Goal: Information Seeking & Learning: Learn about a topic

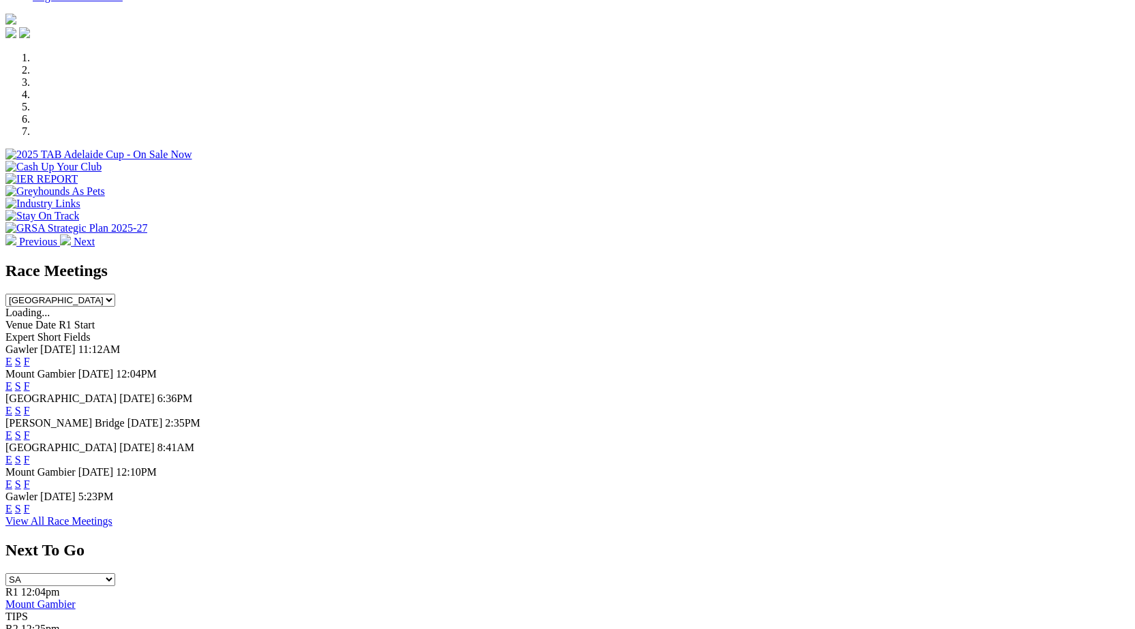
scroll to position [406, 0]
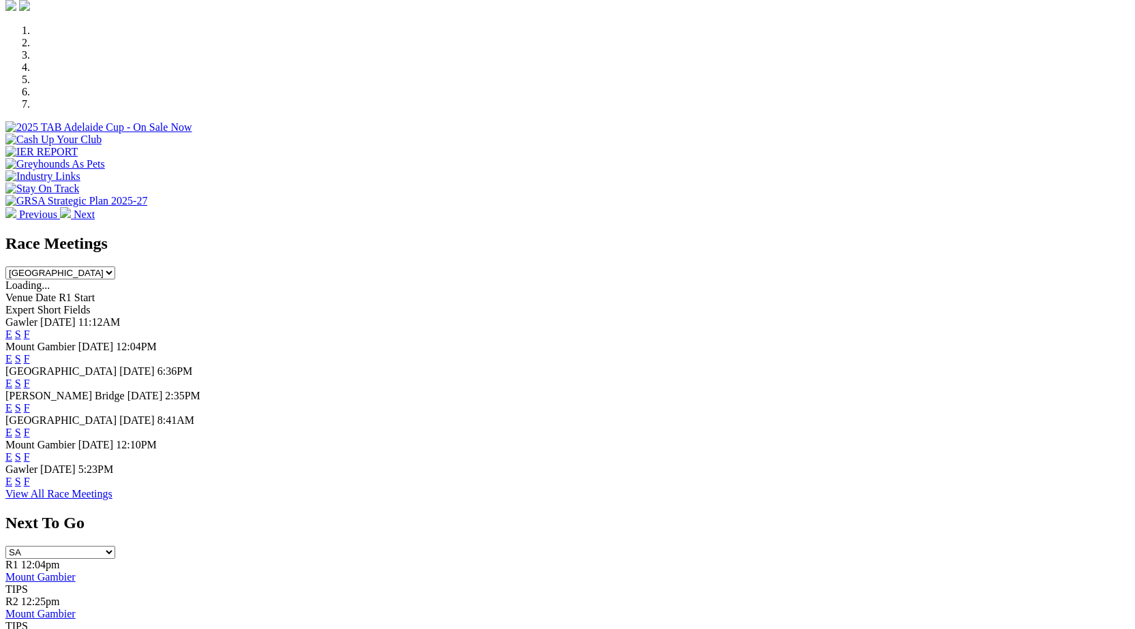
click at [30, 487] on link "F" at bounding box center [27, 482] width 6 height 12
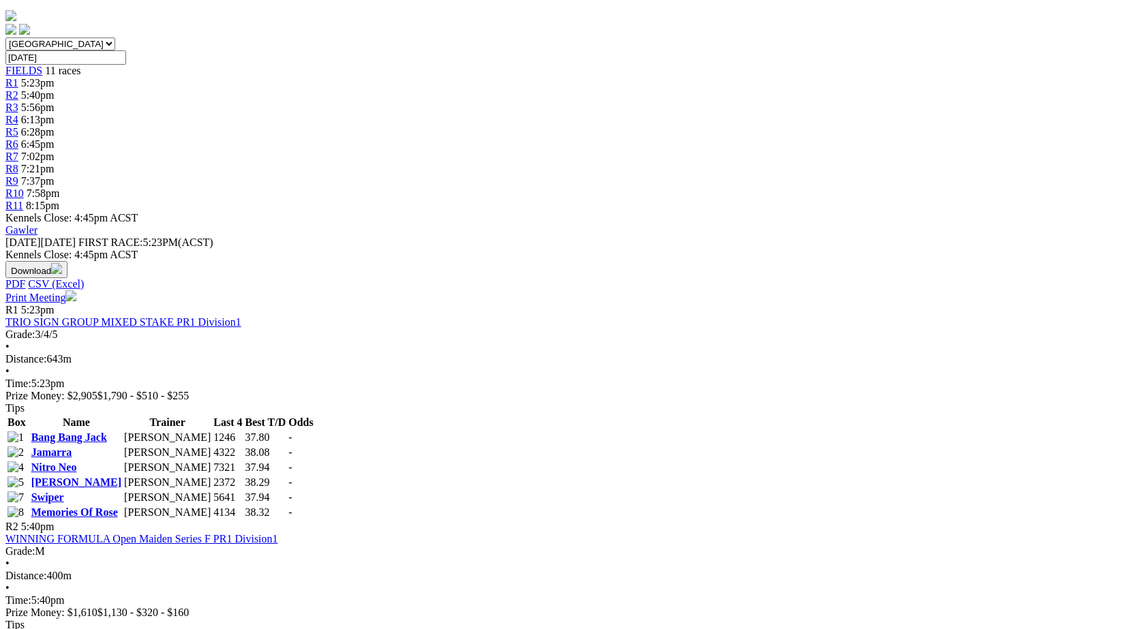
scroll to position [397, 0]
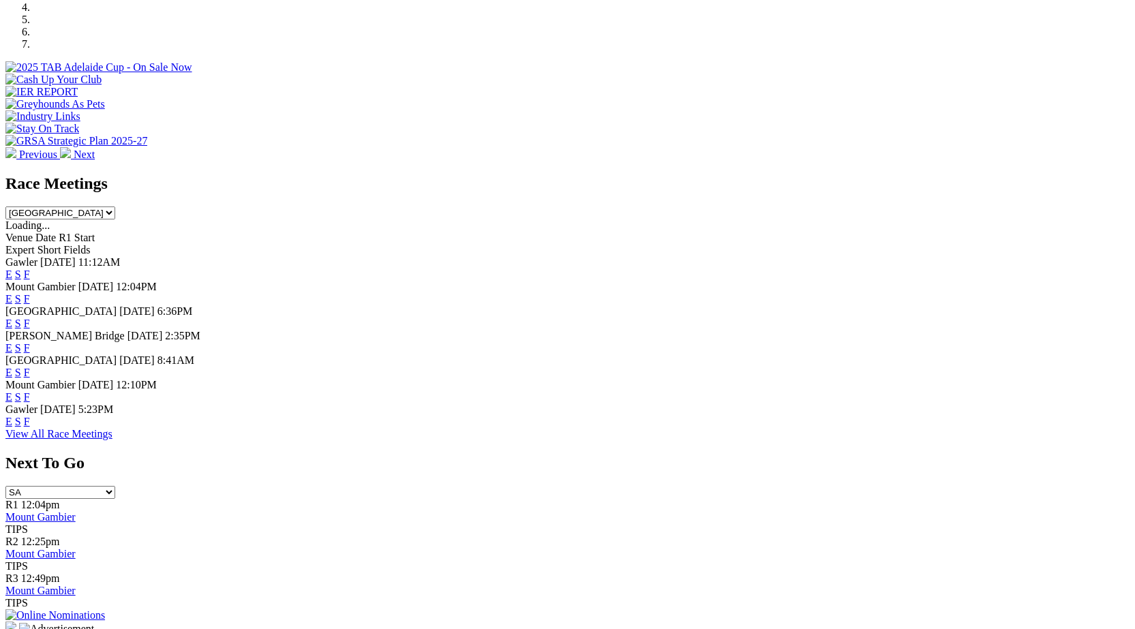
scroll to position [486, 0]
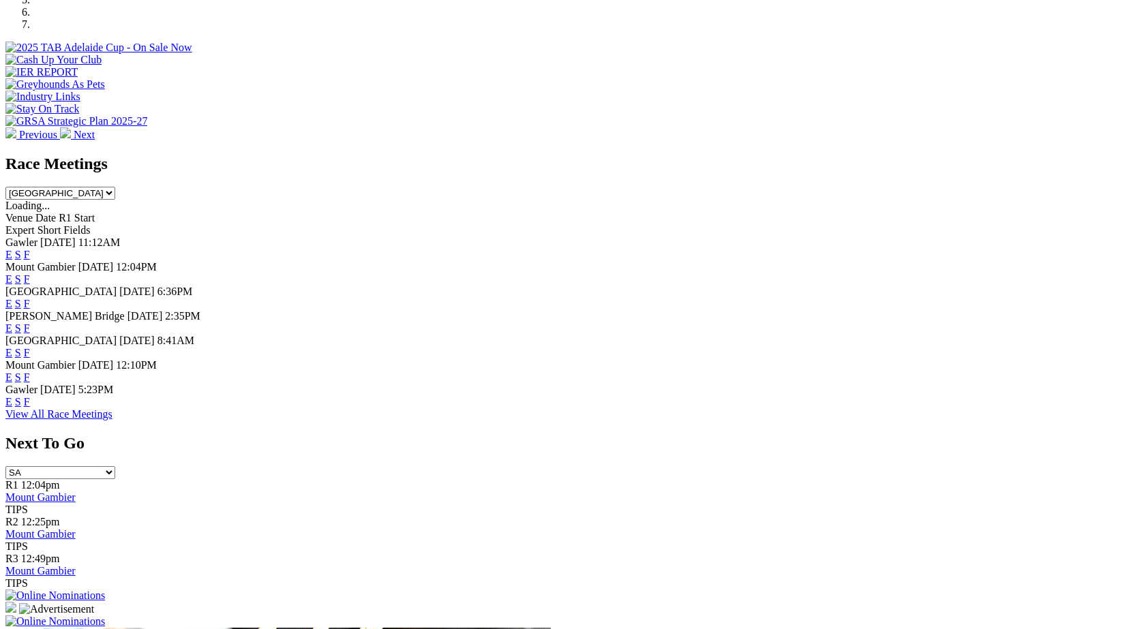
click at [30, 408] on link "F" at bounding box center [27, 402] width 6 height 12
